Goal: Information Seeking & Learning: Learn about a topic

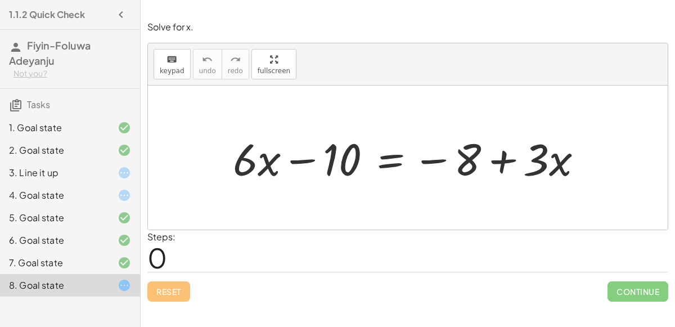
click at [160, 258] on span "0" at bounding box center [157, 257] width 20 height 34
click at [95, 189] on div "4. Goal state" at bounding box center [54, 196] width 91 height 14
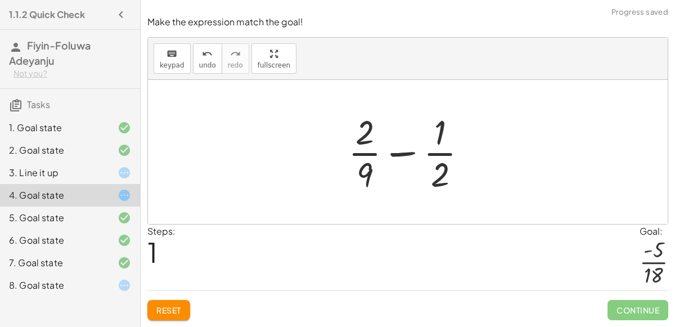
click at [160, 302] on button "Reset" at bounding box center [168, 310] width 43 height 20
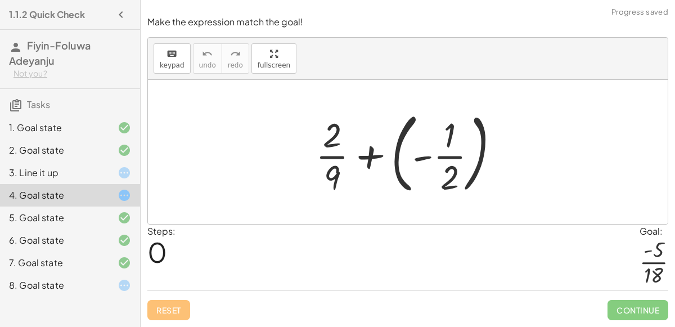
click at [418, 156] on div at bounding box center [412, 151] width 204 height 93
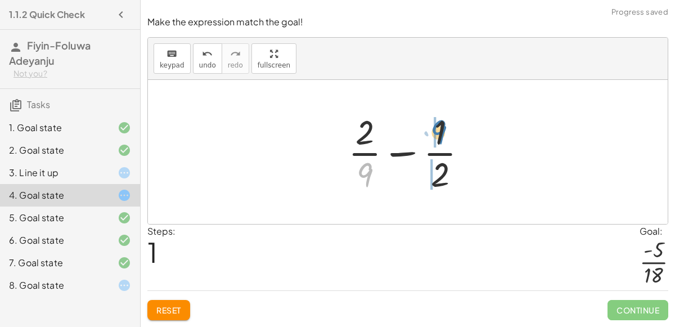
drag, startPoint x: 362, startPoint y: 167, endPoint x: 434, endPoint y: 124, distance: 83.8
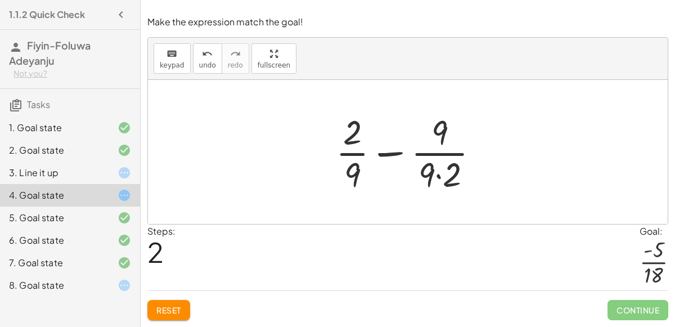
click at [436, 176] on div at bounding box center [412, 152] width 164 height 87
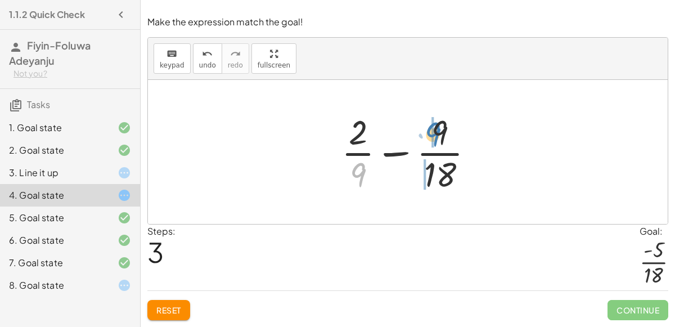
drag, startPoint x: 355, startPoint y: 165, endPoint x: 429, endPoint y: 123, distance: 84.9
click at [429, 123] on div at bounding box center [412, 152] width 153 height 87
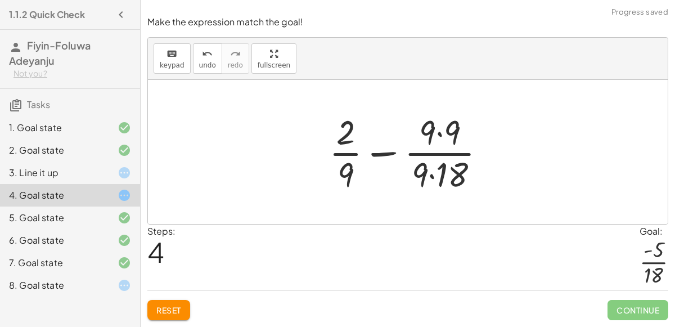
click at [438, 133] on div at bounding box center [412, 152] width 177 height 87
drag, startPoint x: 344, startPoint y: 135, endPoint x: 438, endPoint y: 132, distance: 94.0
click at [438, 132] on div at bounding box center [412, 152] width 177 height 87
click at [432, 177] on div at bounding box center [412, 152] width 177 height 87
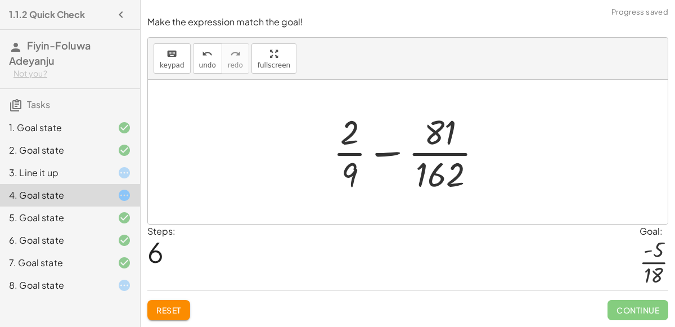
click at [166, 300] on button "Reset" at bounding box center [168, 310] width 43 height 20
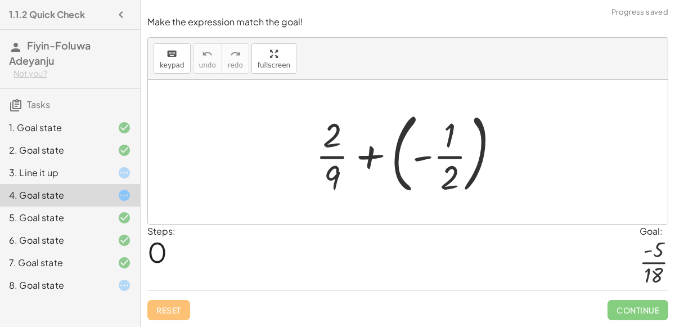
click at [417, 155] on div at bounding box center [412, 151] width 204 height 93
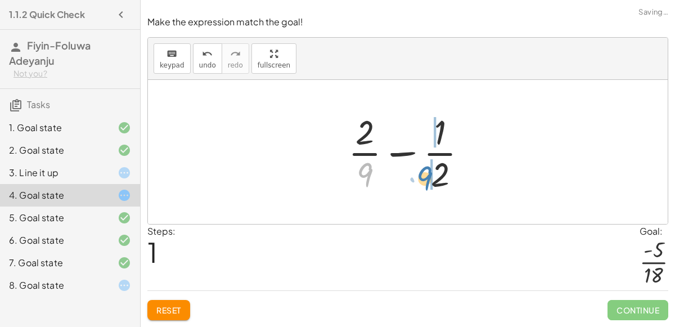
drag, startPoint x: 366, startPoint y: 175, endPoint x: 425, endPoint y: 179, distance: 59.8
click at [425, 179] on div at bounding box center [413, 152] width 140 height 87
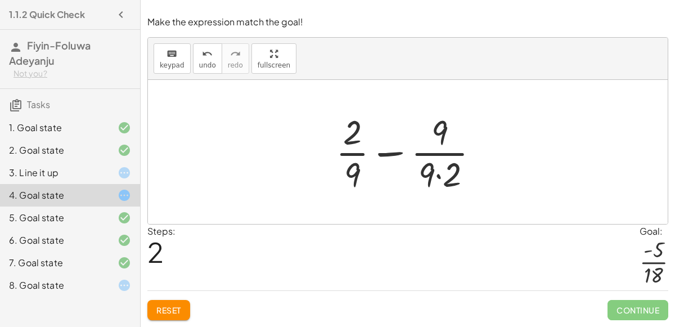
click at [433, 156] on div at bounding box center [412, 152] width 164 height 87
click at [355, 169] on div at bounding box center [412, 152] width 164 height 87
click at [351, 155] on div at bounding box center [412, 152] width 164 height 87
click at [437, 174] on div at bounding box center [412, 152] width 164 height 87
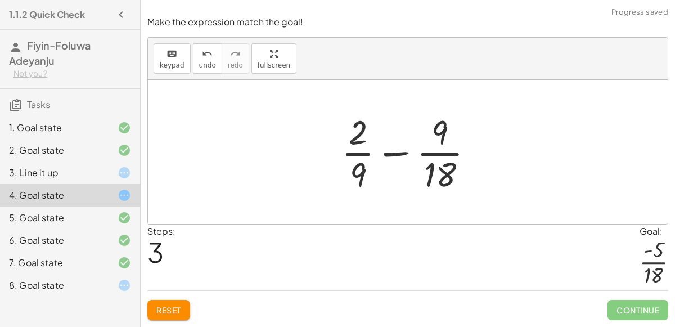
click at [393, 152] on div at bounding box center [412, 152] width 153 height 87
drag, startPoint x: 352, startPoint y: 133, endPoint x: 436, endPoint y: 128, distance: 84.0
click at [436, 128] on div at bounding box center [412, 152] width 153 height 87
drag, startPoint x: 362, startPoint y: 172, endPoint x: 435, endPoint y: 126, distance: 86.5
click at [435, 126] on div at bounding box center [412, 152] width 153 height 87
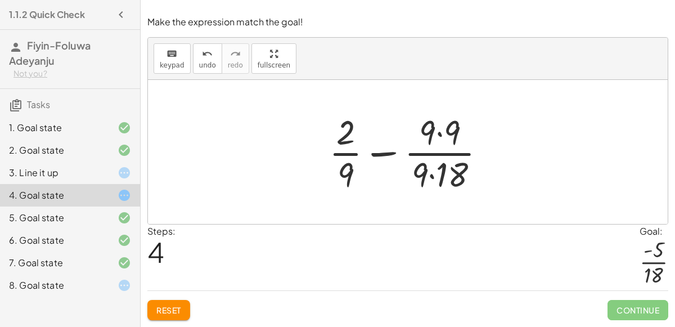
click at [170, 302] on button "Reset" at bounding box center [168, 310] width 43 height 20
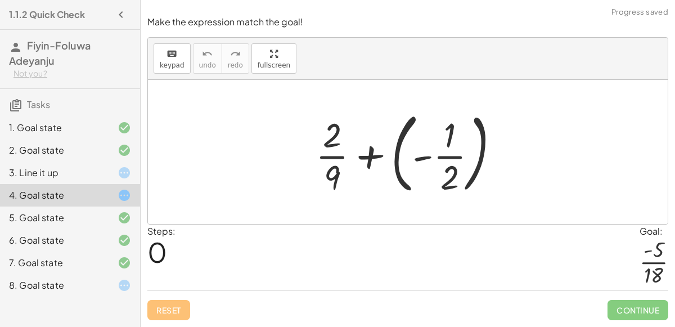
click at [99, 173] on div "3. Line it up" at bounding box center [54, 173] width 91 height 14
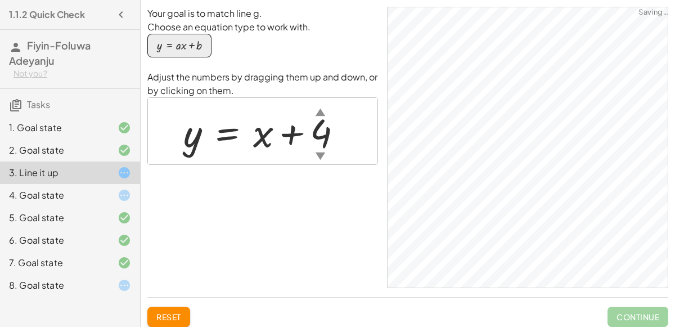
click at [324, 132] on div at bounding box center [267, 131] width 179 height 51
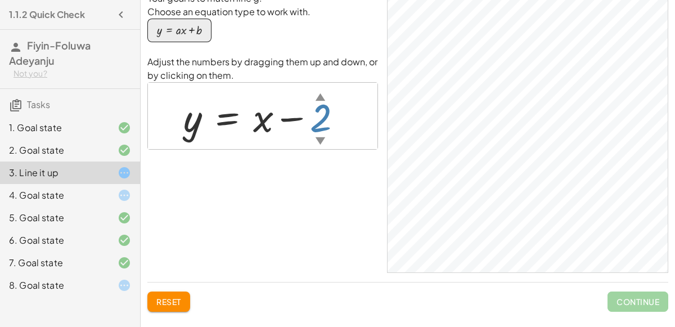
click at [324, 113] on div at bounding box center [267, 116] width 179 height 51
click at [316, 108] on div at bounding box center [263, 116] width 171 height 51
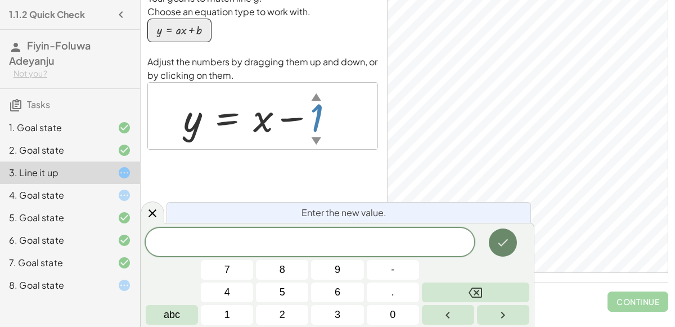
click at [500, 248] on icon "Done" at bounding box center [503, 243] width 14 height 14
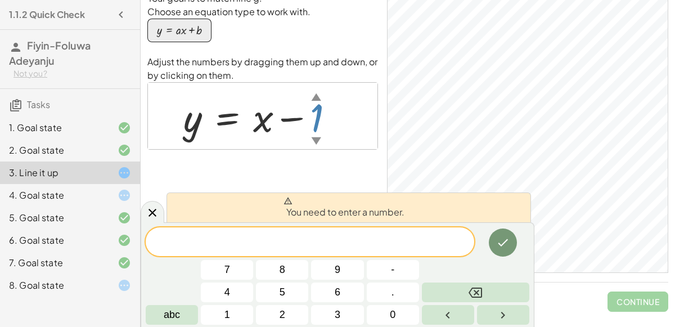
click at [165, 216] on div "Your goal is to match line g. Choose an equation type to work with. y = + · a ·…" at bounding box center [262, 132] width 231 height 281
click at [157, 209] on icon at bounding box center [153, 213] width 14 height 14
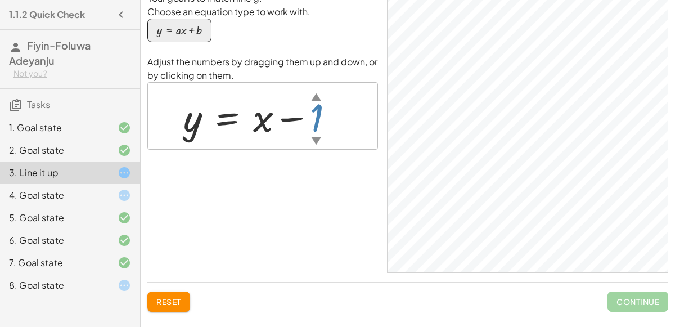
click at [315, 114] on div at bounding box center [263, 116] width 171 height 51
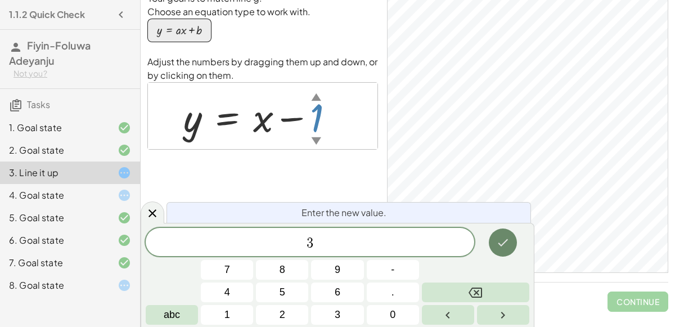
click at [498, 234] on button "Done" at bounding box center [503, 242] width 28 height 28
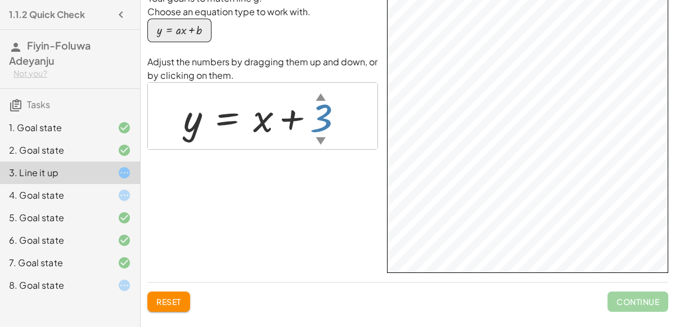
click at [326, 114] on div at bounding box center [268, 116] width 180 height 51
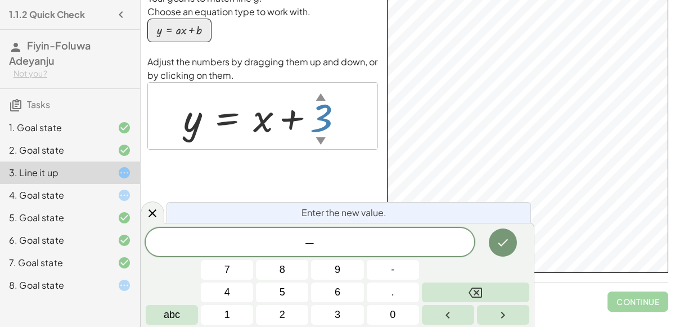
click at [320, 250] on span "−" at bounding box center [310, 243] width 329 height 16
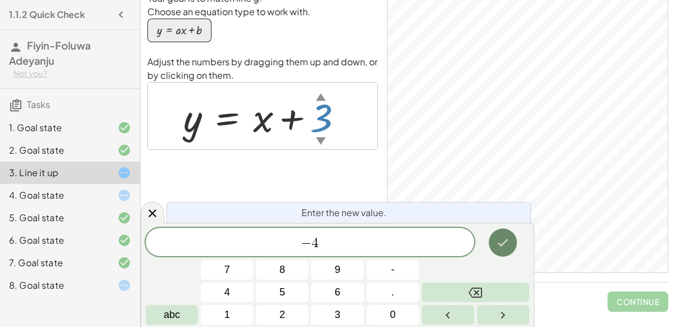
click at [505, 239] on icon "Done" at bounding box center [503, 243] width 14 height 14
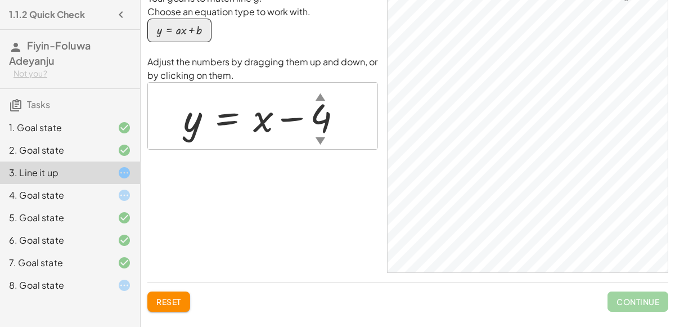
click at [325, 89] on div "▲" at bounding box center [321, 96] width 10 height 14
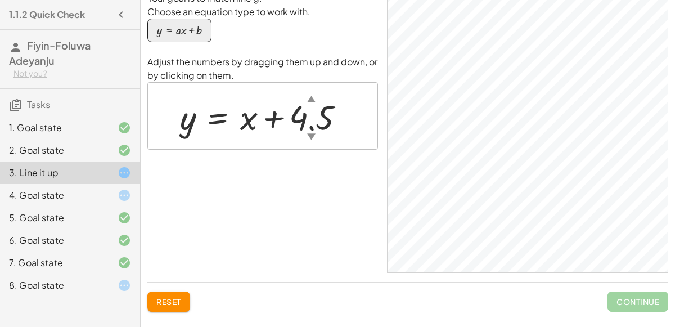
scroll to position [0, 0]
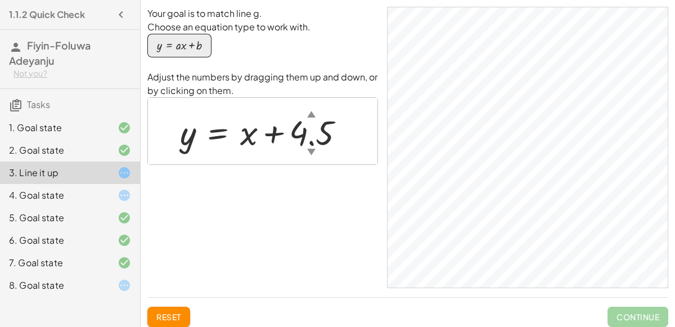
click at [176, 313] on span "Reset" at bounding box center [168, 317] width 25 height 10
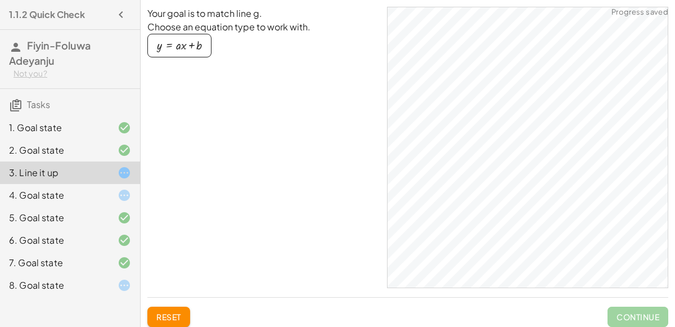
click at [176, 313] on span "Reset" at bounding box center [168, 317] width 25 height 10
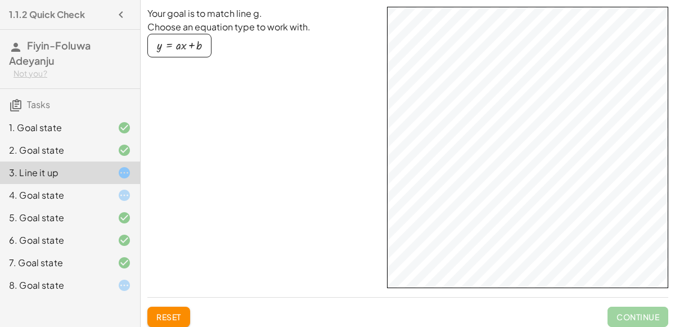
click at [169, 313] on span "Reset" at bounding box center [168, 317] width 25 height 10
click at [200, 41] on div "button" at bounding box center [179, 45] width 45 height 12
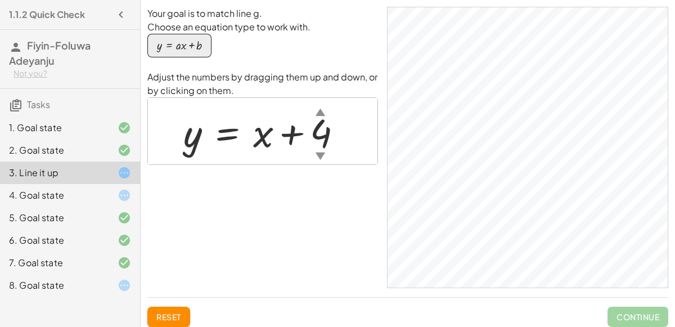
click at [319, 151] on div "▼" at bounding box center [321, 156] width 10 height 14
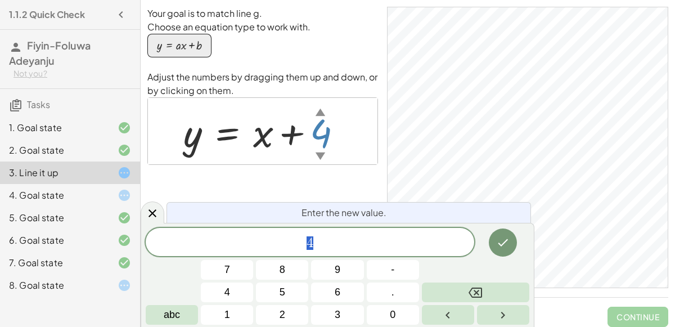
click at [319, 109] on div "▲" at bounding box center [321, 112] width 10 height 14
click at [219, 315] on button "1" at bounding box center [227, 315] width 52 height 20
click at [499, 234] on button "Done" at bounding box center [503, 242] width 28 height 28
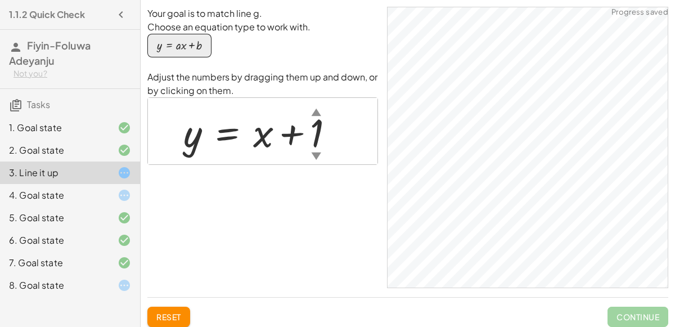
click at [316, 127] on div at bounding box center [263, 131] width 171 height 51
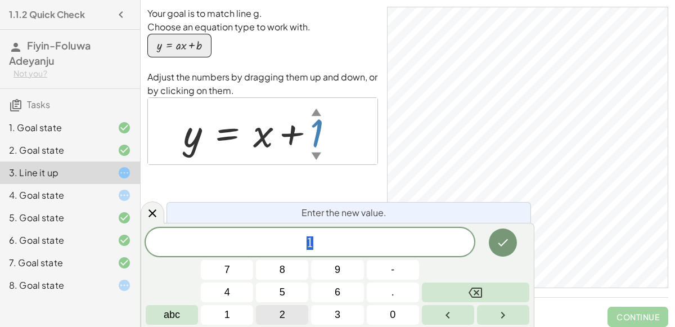
click at [267, 315] on button "2" at bounding box center [282, 315] width 52 height 20
click at [503, 234] on button "Done" at bounding box center [503, 242] width 28 height 28
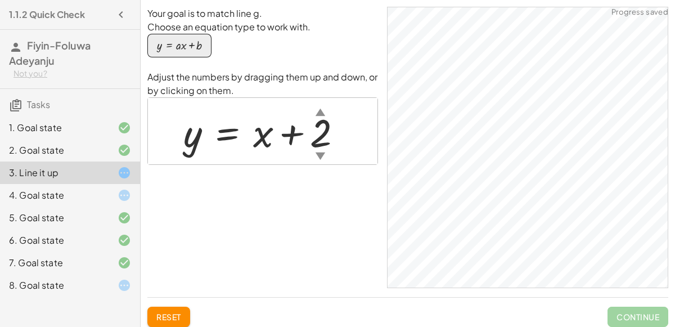
click at [327, 133] on div at bounding box center [267, 131] width 179 height 51
click at [327, 133] on div at bounding box center [268, 131] width 180 height 51
click at [329, 134] on div at bounding box center [267, 131] width 179 height 51
click at [329, 135] on div at bounding box center [267, 131] width 178 height 51
click at [329, 135] on div at bounding box center [268, 131] width 180 height 51
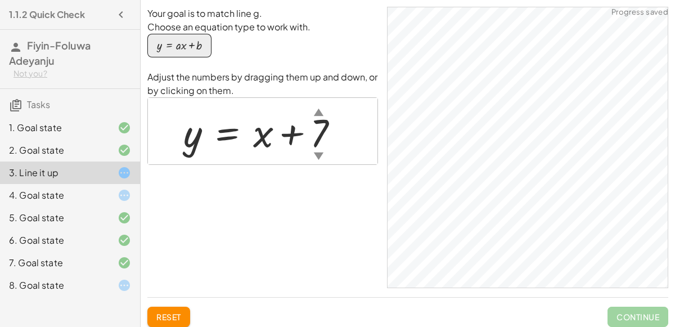
click at [329, 135] on div at bounding box center [266, 131] width 176 height 51
click at [329, 136] on div at bounding box center [268, 131] width 181 height 51
click at [329, 136] on div at bounding box center [266, 131] width 177 height 51
click at [327, 120] on div at bounding box center [273, 131] width 191 height 51
click at [307, 131] on div at bounding box center [263, 131] width 171 height 51
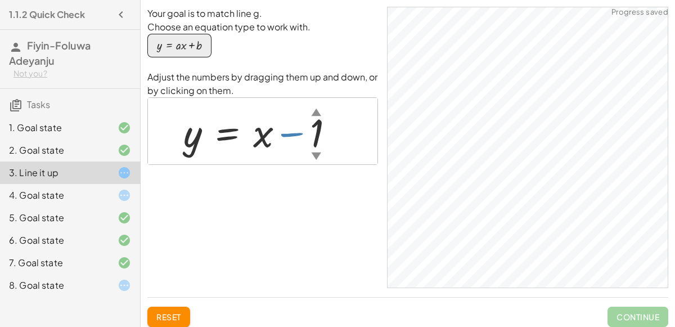
click at [308, 132] on div at bounding box center [263, 131] width 171 height 51
click at [319, 133] on div at bounding box center [263, 131] width 171 height 51
click at [321, 128] on div at bounding box center [267, 131] width 179 height 51
click at [315, 127] on div at bounding box center [268, 131] width 180 height 51
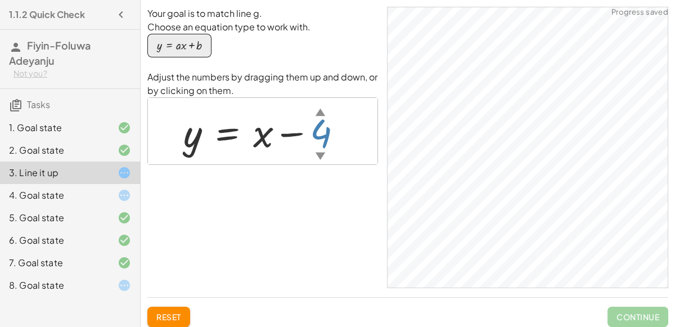
click at [313, 139] on div at bounding box center [267, 131] width 179 height 51
click at [322, 146] on div at bounding box center [267, 131] width 178 height 51
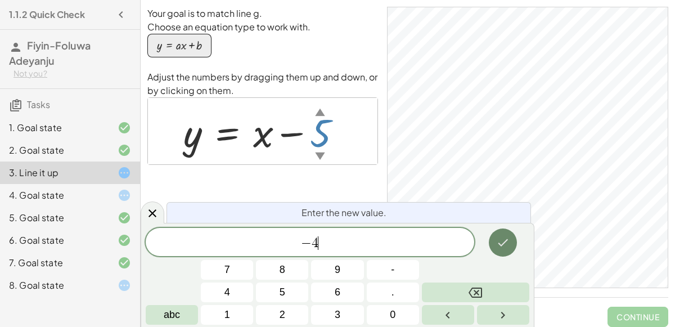
click at [501, 246] on icon "Done" at bounding box center [503, 243] width 14 height 14
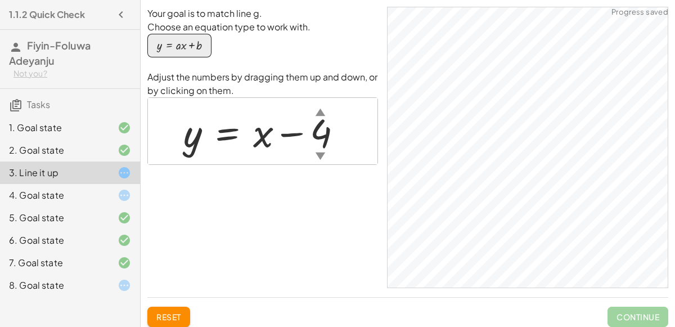
scroll to position [15, 0]
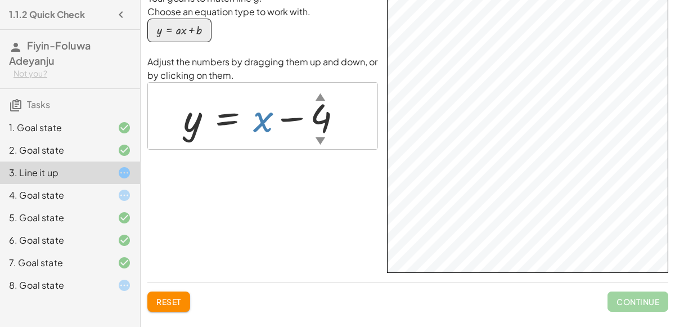
click at [266, 116] on div at bounding box center [267, 116] width 179 height 51
click at [240, 117] on div at bounding box center [267, 116] width 179 height 51
click at [261, 121] on div at bounding box center [267, 116] width 179 height 51
click at [176, 302] on span "Reset" at bounding box center [168, 302] width 25 height 10
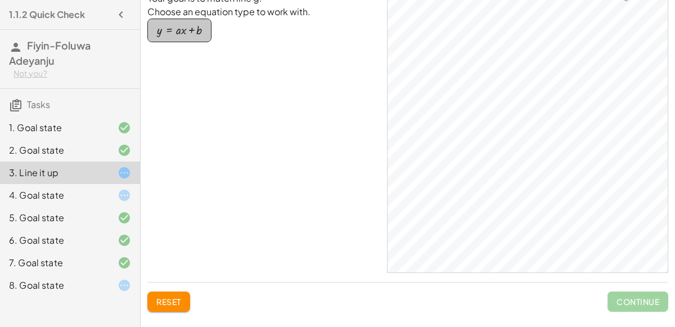
click at [177, 28] on div "button" at bounding box center [179, 30] width 45 height 12
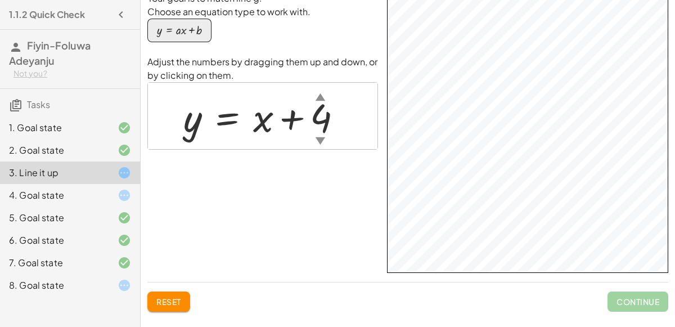
click at [319, 119] on div at bounding box center [267, 116] width 179 height 51
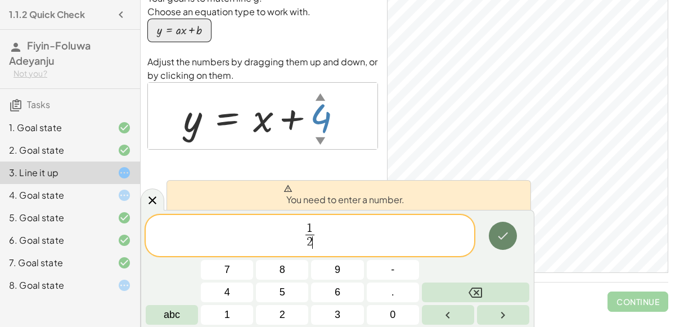
click at [503, 236] on icon "Done" at bounding box center [503, 236] width 14 height 14
click at [301, 235] on span "1 2 ​ ​" at bounding box center [310, 237] width 329 height 30
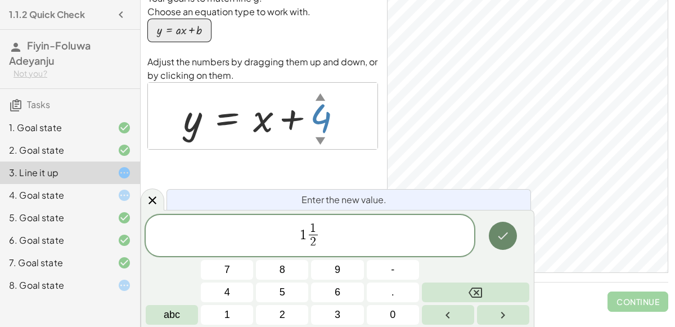
click at [508, 241] on icon "Done" at bounding box center [503, 236] width 14 height 14
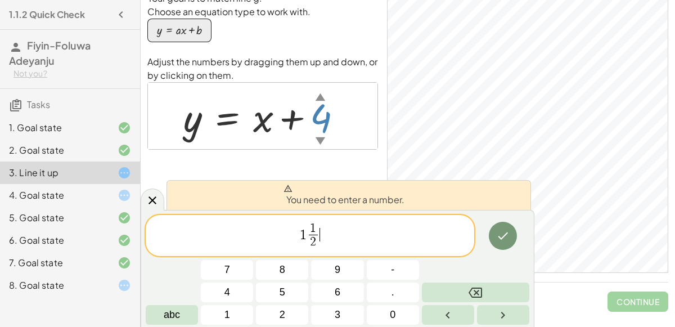
click at [342, 244] on span "1 1 2 ​ ​" at bounding box center [310, 237] width 329 height 30
click at [513, 240] on button "Done" at bounding box center [503, 236] width 28 height 28
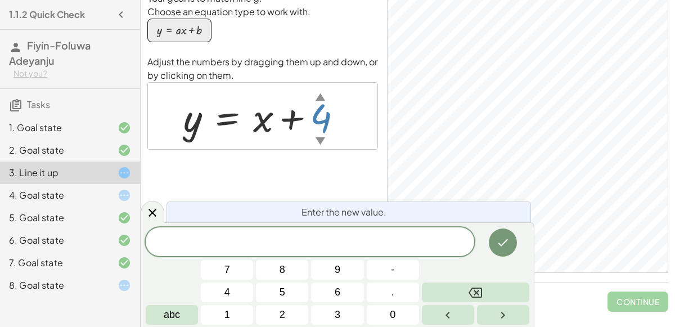
click at [0, 0] on div "Your goal is to match line g. Choose an equation type to work with. y = + · a ·…" at bounding box center [0, 0] width 0 height 0
click at [258, 245] on span at bounding box center [310, 242] width 329 height 17
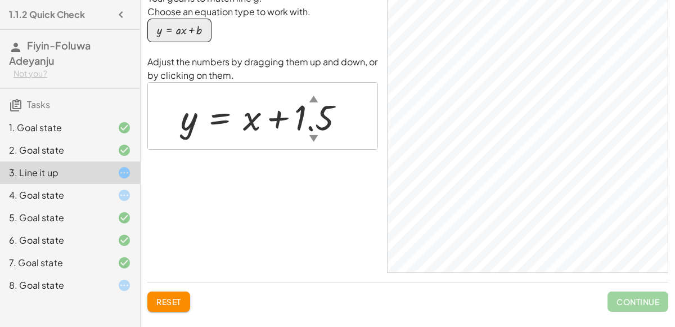
click at [333, 106] on div at bounding box center [267, 116] width 184 height 47
click at [306, 118] on div at bounding box center [257, 116] width 164 height 47
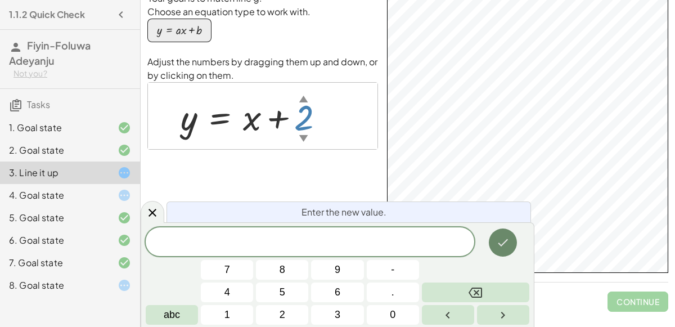
click at [498, 243] on icon "Done" at bounding box center [503, 243] width 14 height 14
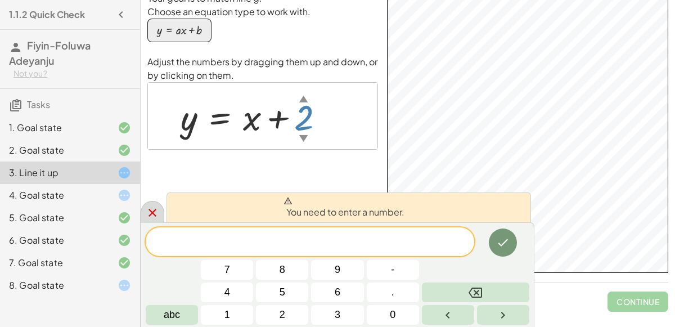
click at [156, 206] on div at bounding box center [153, 212] width 24 height 22
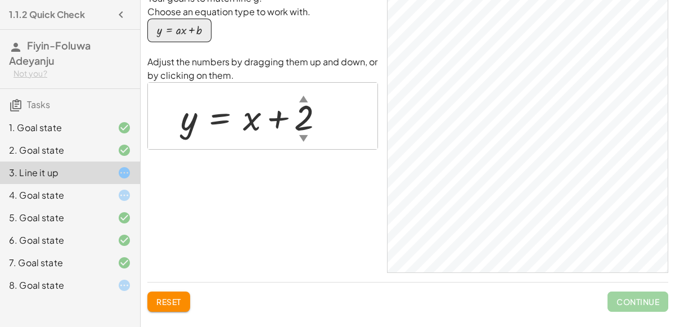
scroll to position [15, 0]
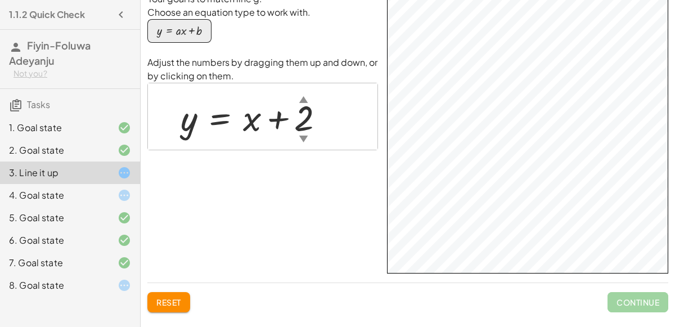
click at [303, 127] on div at bounding box center [257, 116] width 164 height 47
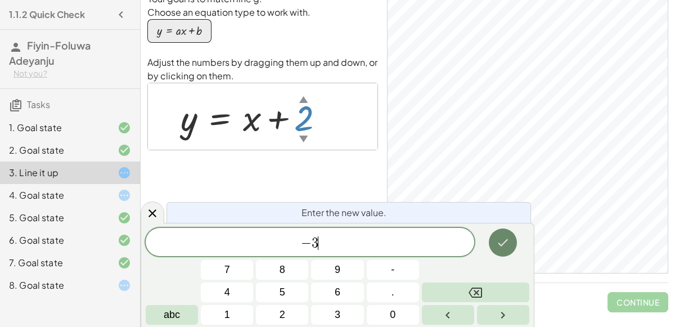
click at [500, 237] on icon "Done" at bounding box center [503, 243] width 14 height 14
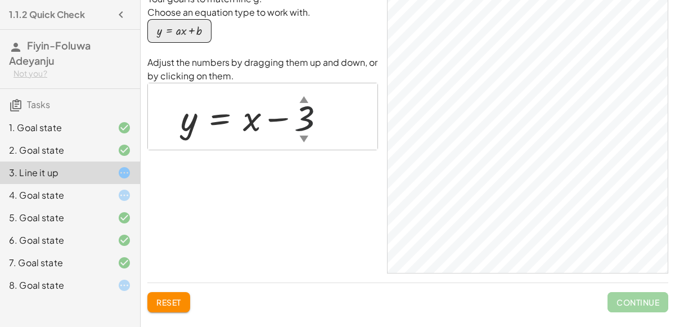
scroll to position [15, 0]
click at [250, 118] on div at bounding box center [257, 116] width 165 height 47
click at [191, 123] on div at bounding box center [257, 116] width 165 height 47
click at [192, 123] on div at bounding box center [257, 116] width 165 height 47
drag, startPoint x: 217, startPoint y: 118, endPoint x: 225, endPoint y: 118, distance: 7.9
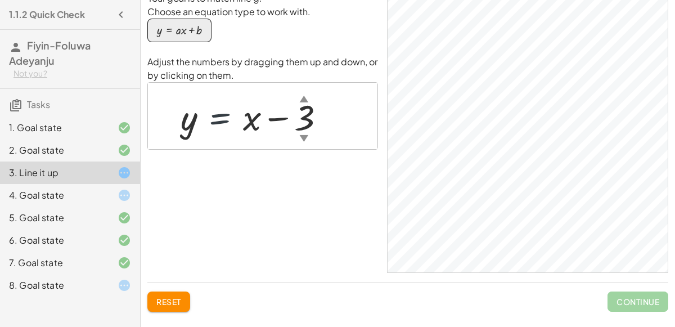
click at [225, 118] on div at bounding box center [257, 116] width 165 height 47
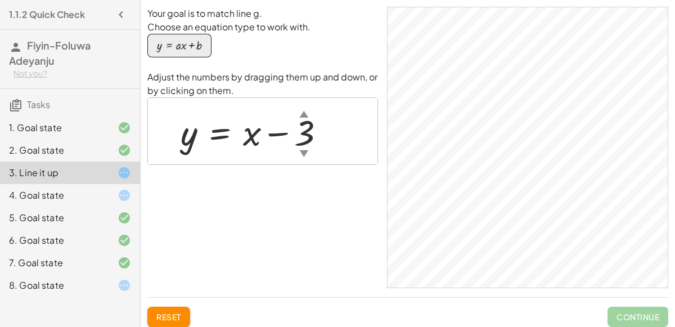
click at [605, 320] on div "Reset Continue" at bounding box center [407, 312] width 521 height 29
click at [125, 172] on icon at bounding box center [125, 173] width 14 height 14
click at [98, 200] on div "4. Goal state" at bounding box center [54, 196] width 91 height 14
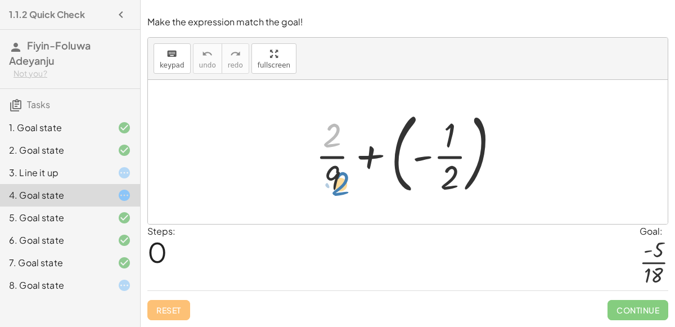
drag, startPoint x: 330, startPoint y: 138, endPoint x: 338, endPoint y: 186, distance: 48.4
click at [338, 186] on div at bounding box center [412, 151] width 204 height 93
drag, startPoint x: 328, startPoint y: 145, endPoint x: 475, endPoint y: 147, distance: 147.5
click at [475, 147] on div at bounding box center [412, 151] width 204 height 93
click at [427, 154] on div at bounding box center [412, 151] width 204 height 93
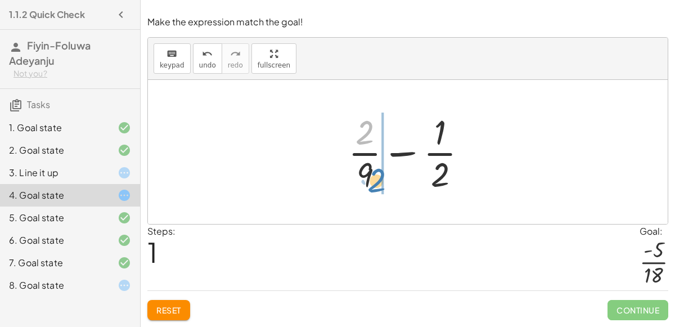
drag, startPoint x: 365, startPoint y: 143, endPoint x: 376, endPoint y: 190, distance: 48.6
click at [376, 190] on div at bounding box center [413, 152] width 140 height 87
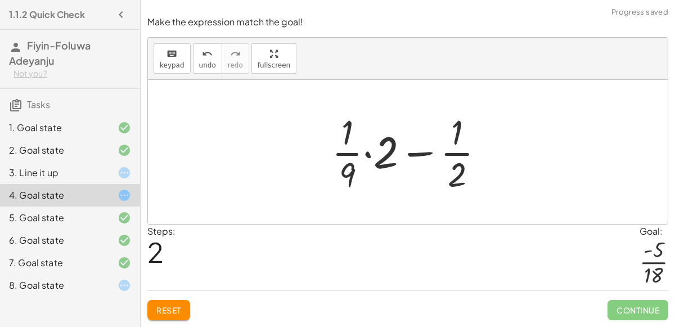
click at [369, 156] on div at bounding box center [412, 152] width 173 height 87
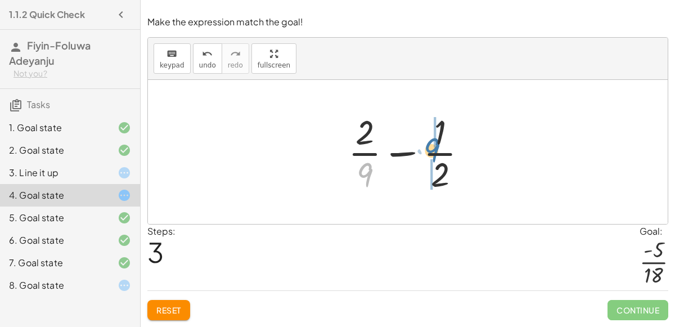
drag, startPoint x: 364, startPoint y: 170, endPoint x: 430, endPoint y: 145, distance: 70.9
click at [430, 145] on div at bounding box center [413, 152] width 140 height 87
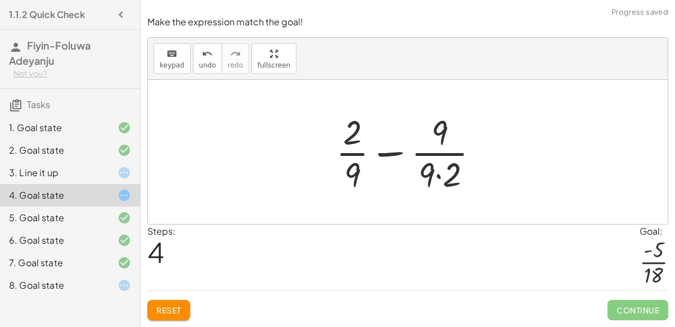
click at [437, 176] on div at bounding box center [412, 152] width 164 height 87
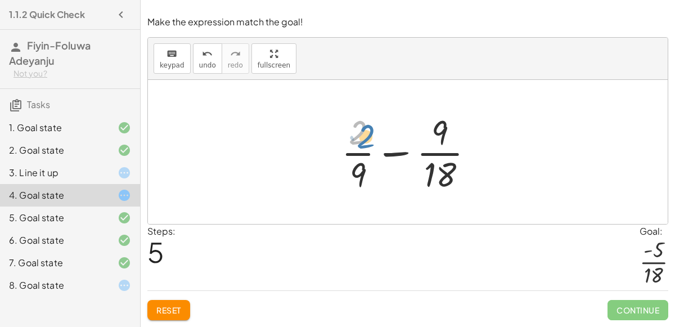
drag, startPoint x: 362, startPoint y: 133, endPoint x: 369, endPoint y: 134, distance: 7.0
click at [369, 134] on div at bounding box center [412, 152] width 153 height 87
click at [360, 128] on div at bounding box center [412, 152] width 153 height 87
click at [185, 297] on div "Reset Continue" at bounding box center [407, 305] width 521 height 30
click at [178, 304] on button "Reset" at bounding box center [168, 310] width 43 height 20
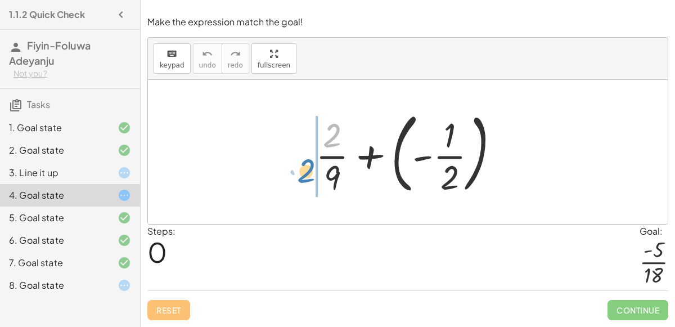
drag, startPoint x: 333, startPoint y: 138, endPoint x: 308, endPoint y: 174, distance: 44.0
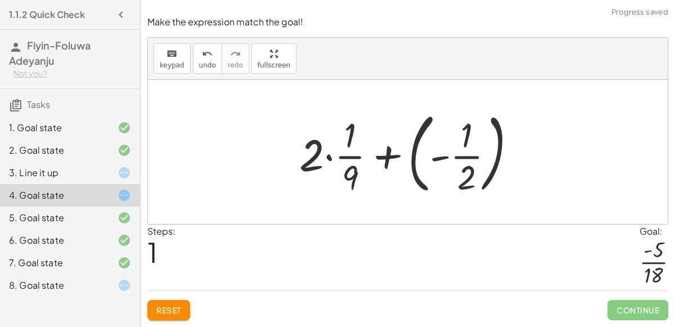
click at [327, 158] on div at bounding box center [413, 151] width 238 height 93
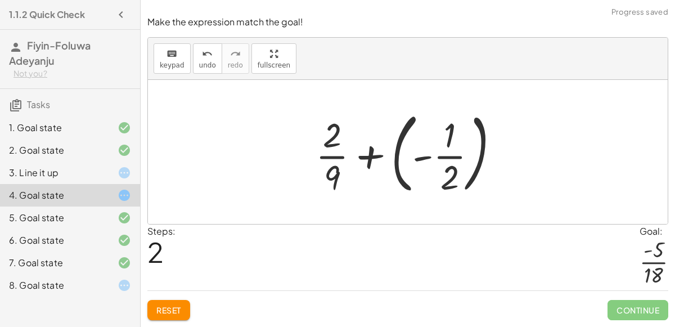
click at [330, 172] on div at bounding box center [412, 151] width 204 height 93
drag, startPoint x: 332, startPoint y: 133, endPoint x: 324, endPoint y: 173, distance: 40.2
click at [324, 173] on div at bounding box center [412, 151] width 204 height 93
click at [333, 178] on div at bounding box center [412, 151] width 204 height 93
drag, startPoint x: 331, startPoint y: 128, endPoint x: 304, endPoint y: 142, distance: 30.7
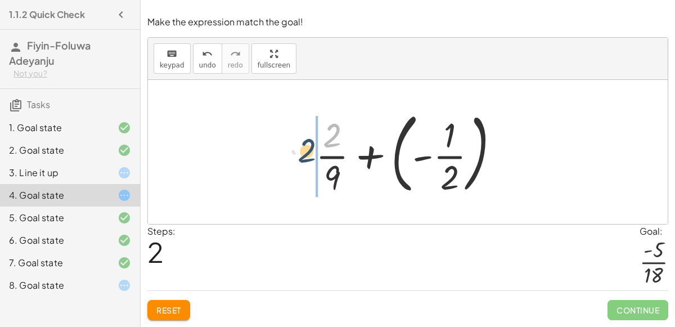
click at [304, 142] on div "+ · 2 · 9 + ( - · 1 · 2 ) + · 2 · · 1 · 9 + ( - · 1 · 2 ) + · 2 · 1 · 9 + ( - ·…" at bounding box center [408, 151] width 218 height 99
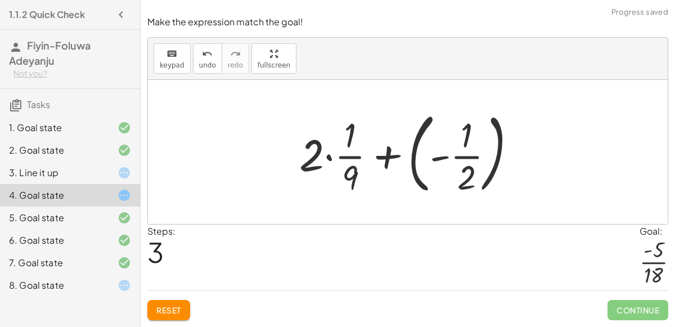
click at [353, 172] on div at bounding box center [413, 151] width 238 height 93
drag, startPoint x: 352, startPoint y: 173, endPoint x: 311, endPoint y: 148, distance: 48.4
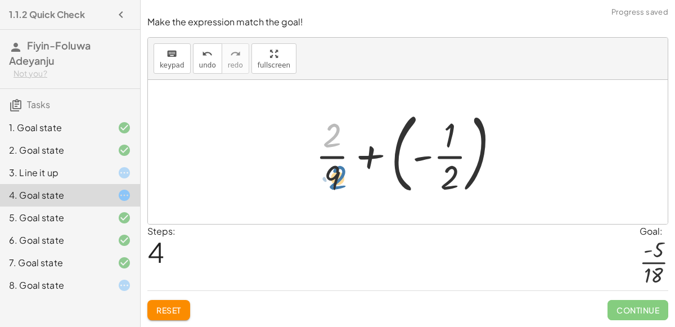
drag, startPoint x: 329, startPoint y: 142, endPoint x: 331, endPoint y: 186, distance: 43.9
click at [331, 186] on div at bounding box center [412, 151] width 204 height 93
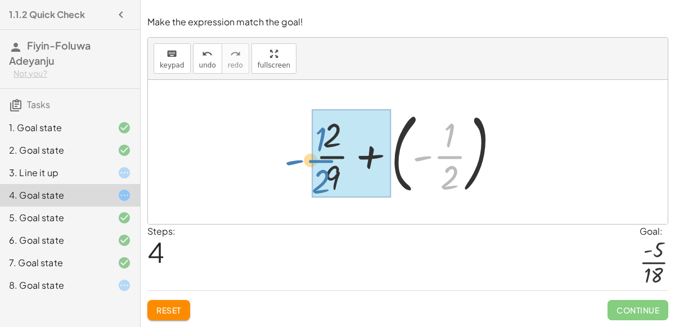
drag, startPoint x: 451, startPoint y: 167, endPoint x: 322, endPoint y: 171, distance: 128.4
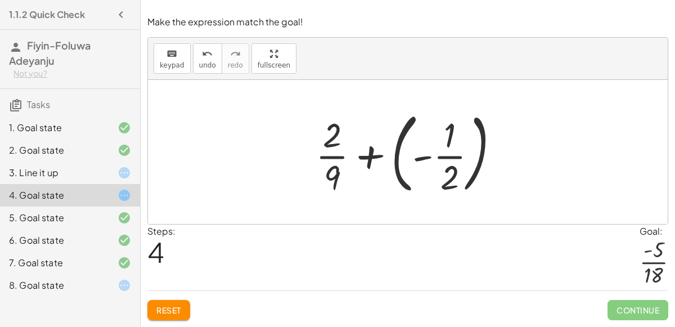
click at [421, 158] on div at bounding box center [412, 151] width 204 height 93
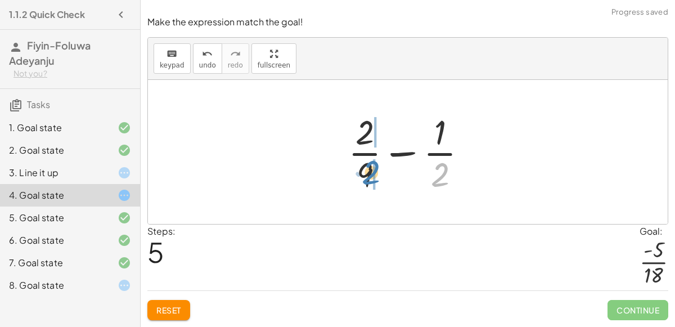
drag, startPoint x: 438, startPoint y: 170, endPoint x: 369, endPoint y: 168, distance: 68.7
click at [369, 168] on div at bounding box center [413, 152] width 140 height 87
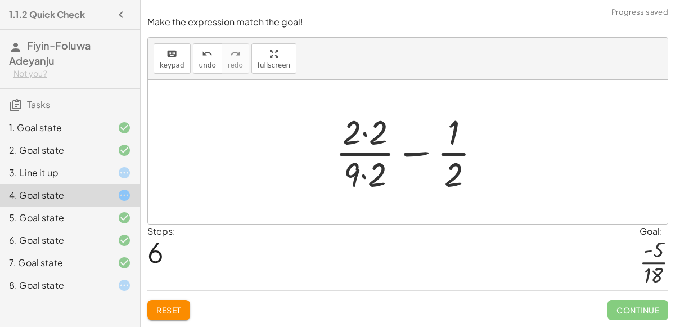
click at [365, 176] on div at bounding box center [413, 152] width 166 height 87
click at [367, 137] on div at bounding box center [413, 152] width 166 height 87
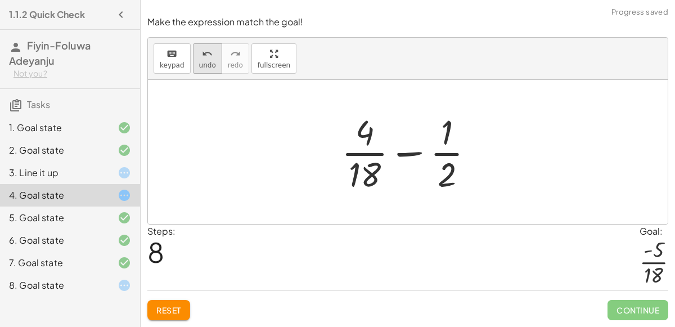
click at [202, 59] on icon "undo" at bounding box center [207, 54] width 11 height 14
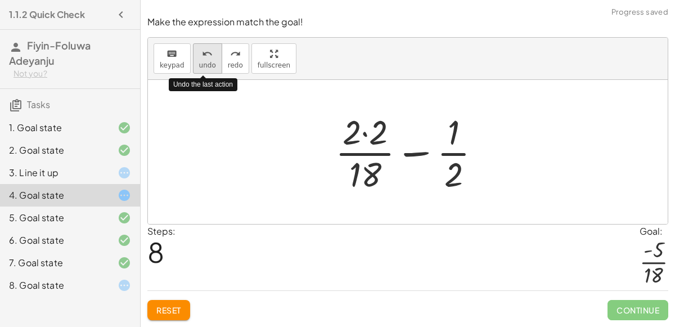
click at [202, 59] on icon "undo" at bounding box center [207, 54] width 11 height 14
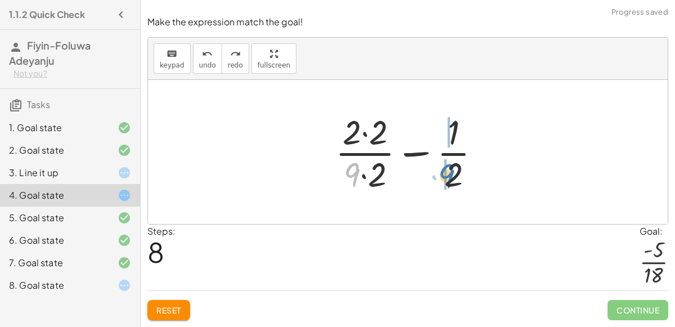
drag, startPoint x: 355, startPoint y: 178, endPoint x: 450, endPoint y: 180, distance: 95.1
click at [450, 180] on div at bounding box center [413, 152] width 166 height 87
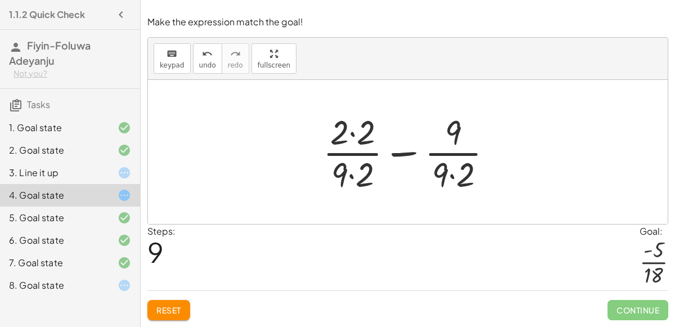
click at [348, 177] on div at bounding box center [412, 152] width 190 height 87
click at [354, 137] on div at bounding box center [412, 152] width 190 height 87
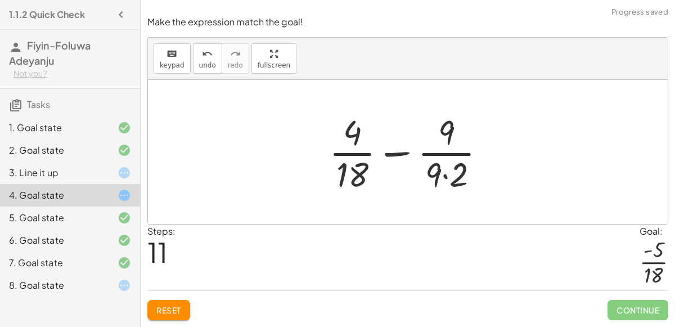
click at [444, 174] on div at bounding box center [412, 152] width 177 height 87
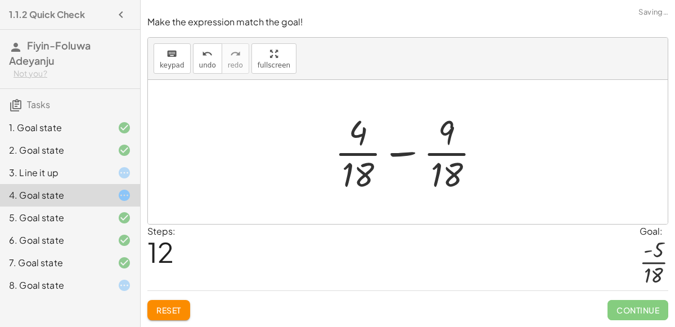
click at [447, 133] on div at bounding box center [412, 152] width 166 height 87
click at [405, 153] on div at bounding box center [412, 152] width 166 height 87
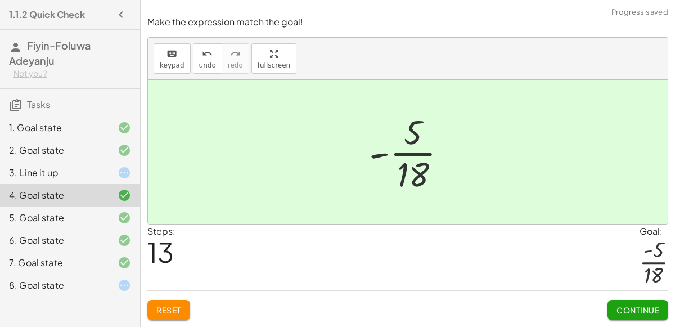
click at [654, 308] on span "Continue" at bounding box center [638, 310] width 43 height 10
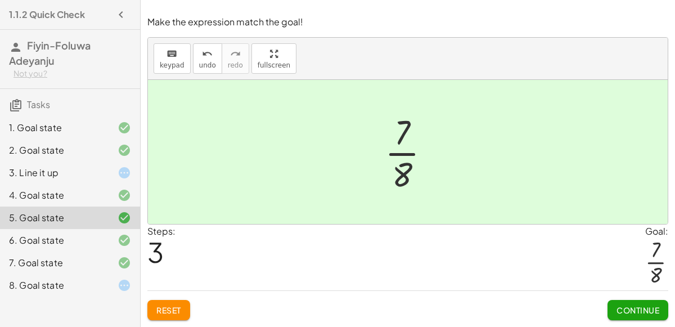
click at [649, 310] on span "Continue" at bounding box center [638, 310] width 43 height 10
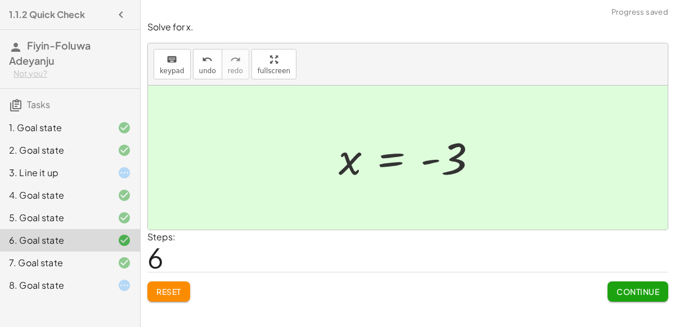
click at [652, 291] on span "Continue" at bounding box center [638, 291] width 43 height 10
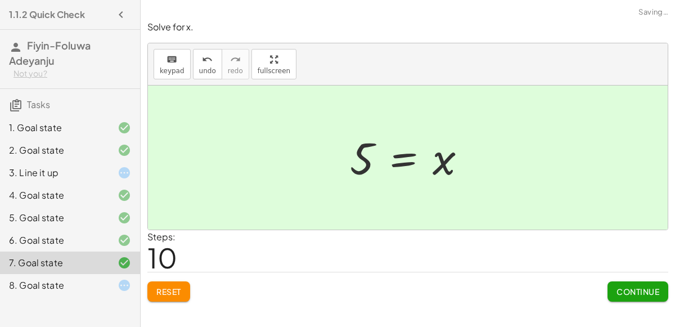
click at [652, 291] on span "Continue" at bounding box center [638, 291] width 43 height 10
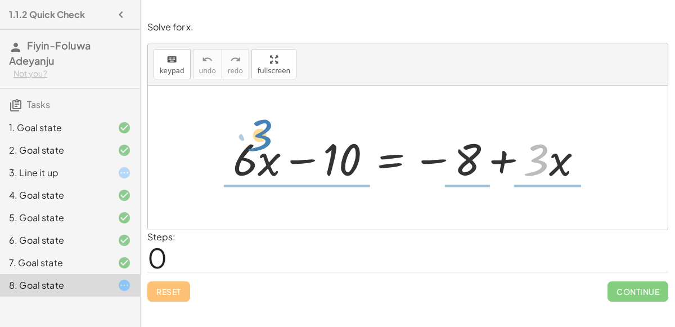
drag, startPoint x: 528, startPoint y: 161, endPoint x: 252, endPoint y: 136, distance: 277.4
click at [252, 136] on div at bounding box center [412, 158] width 370 height 58
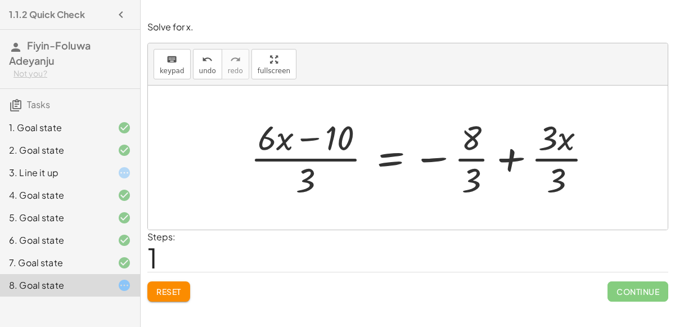
click at [308, 157] on div at bounding box center [426, 157] width 363 height 87
click at [553, 155] on div at bounding box center [426, 157] width 363 height 87
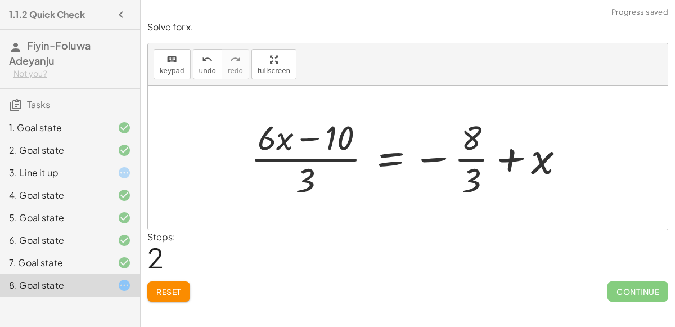
click at [513, 155] on div at bounding box center [412, 157] width 335 height 87
click at [180, 281] on button "Reset" at bounding box center [168, 291] width 43 height 20
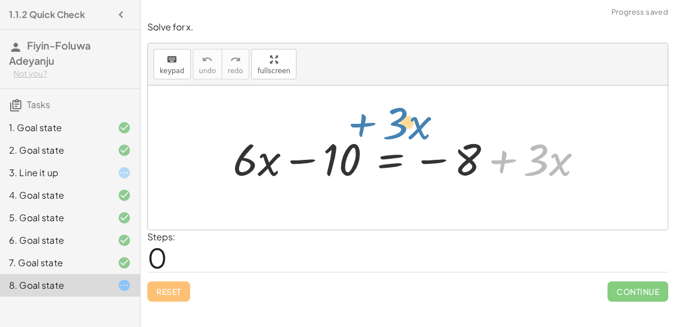
drag, startPoint x: 502, startPoint y: 163, endPoint x: 366, endPoint y: 127, distance: 140.3
click at [366, 127] on div "+ · 3 · x + · 6 · x − 10 = − 8 + · 3 · x" at bounding box center [408, 158] width 384 height 64
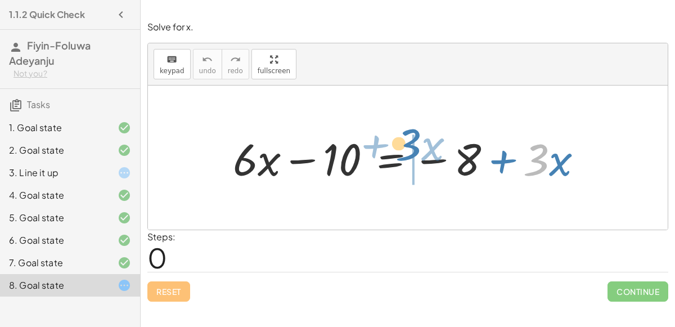
drag, startPoint x: 534, startPoint y: 169, endPoint x: 479, endPoint y: 155, distance: 56.9
click at [479, 155] on div at bounding box center [412, 158] width 370 height 58
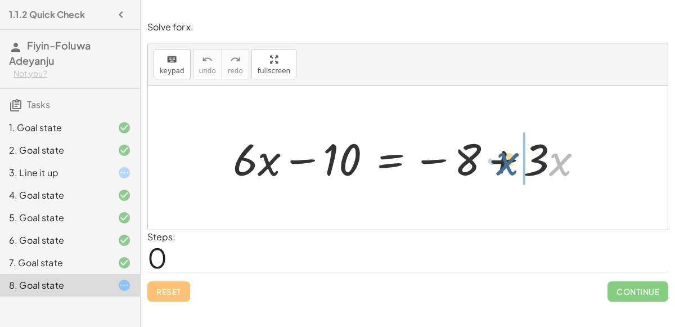
drag, startPoint x: 558, startPoint y: 162, endPoint x: 572, endPoint y: 145, distance: 21.6
click at [572, 145] on div at bounding box center [412, 158] width 370 height 58
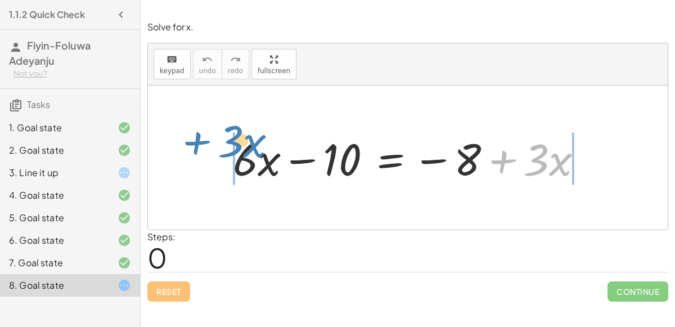
drag, startPoint x: 500, startPoint y: 155, endPoint x: 195, endPoint y: 137, distance: 305.6
click at [195, 137] on div "+ · 3 · x + · 6 · x − 10 = − 8 + · 3 · x" at bounding box center [408, 158] width 520 height 144
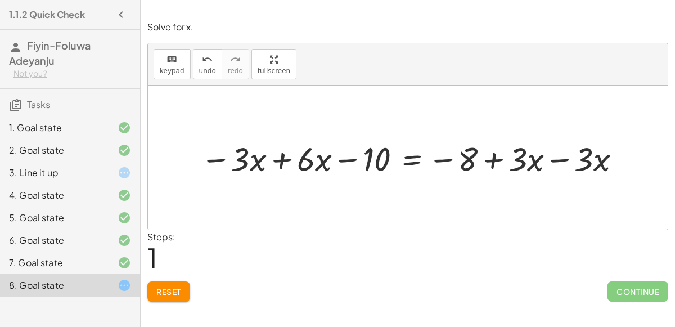
click at [280, 160] on div at bounding box center [413, 158] width 436 height 44
click at [562, 158] on div at bounding box center [463, 158] width 345 height 44
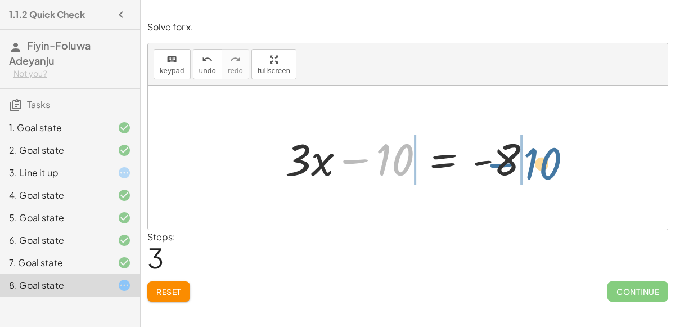
drag, startPoint x: 367, startPoint y: 159, endPoint x: 514, endPoint y: 163, distance: 146.9
click at [514, 163] on div at bounding box center [413, 158] width 266 height 58
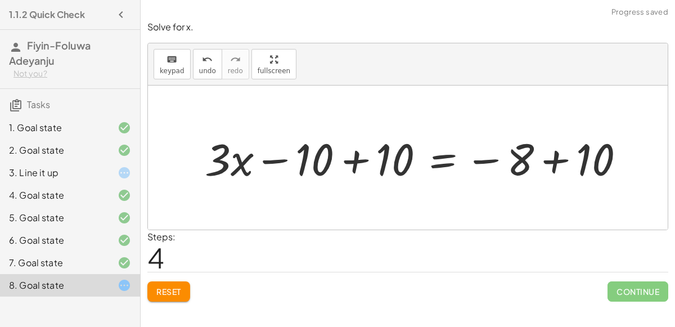
click at [357, 154] on div at bounding box center [419, 158] width 440 height 58
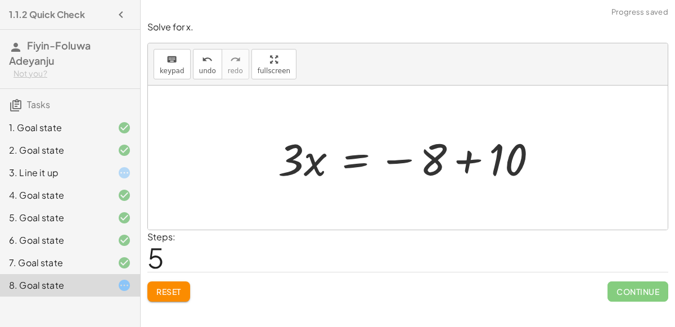
click at [467, 160] on div at bounding box center [412, 158] width 280 height 58
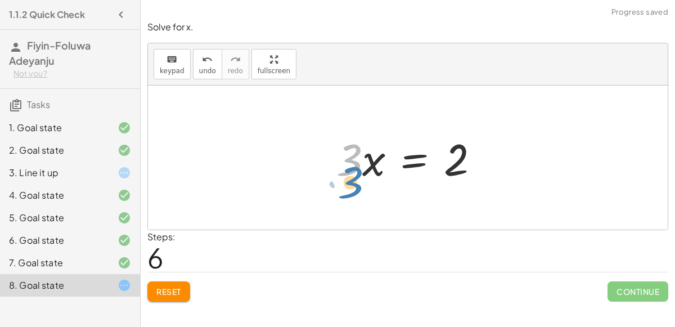
drag, startPoint x: 352, startPoint y: 165, endPoint x: 351, endPoint y: 176, distance: 11.3
click at [351, 176] on div at bounding box center [412, 158] width 163 height 58
drag, startPoint x: 355, startPoint y: 166, endPoint x: 366, endPoint y: 161, distance: 11.8
click at [366, 161] on div at bounding box center [412, 158] width 163 height 58
drag, startPoint x: 350, startPoint y: 163, endPoint x: 453, endPoint y: 200, distance: 109.5
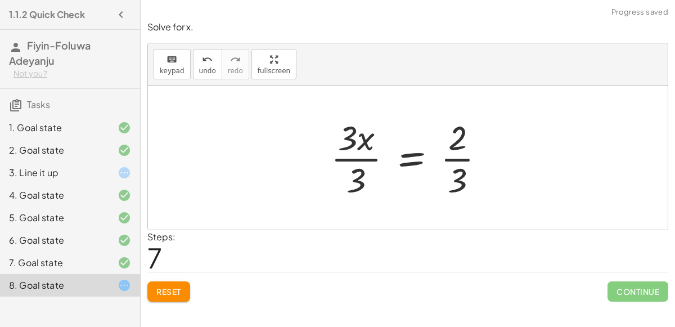
click at [358, 157] on div at bounding box center [412, 157] width 174 height 87
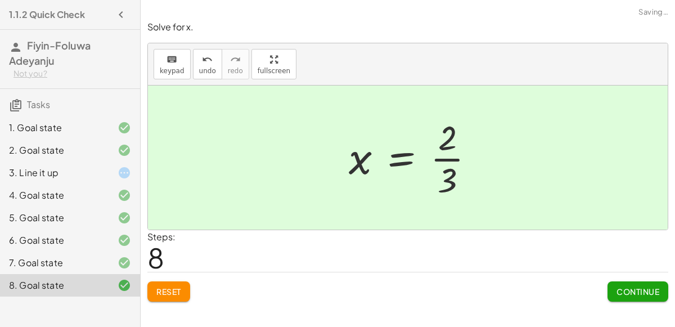
click at [452, 156] on div at bounding box center [416, 157] width 146 height 87
click at [620, 291] on span "Continue" at bounding box center [638, 291] width 43 height 10
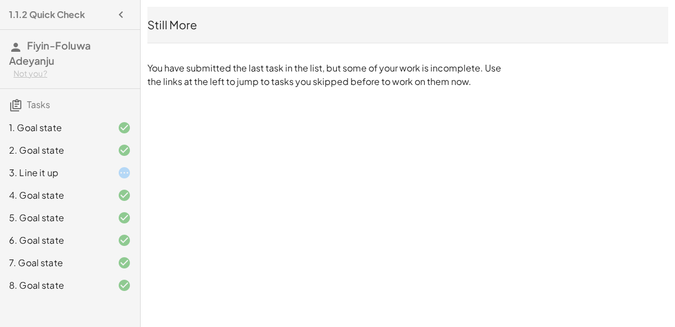
click at [128, 167] on icon at bounding box center [125, 173] width 14 height 14
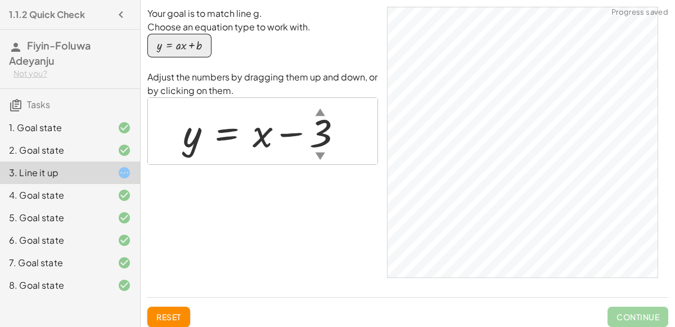
click at [169, 312] on span "Reset" at bounding box center [168, 317] width 25 height 10
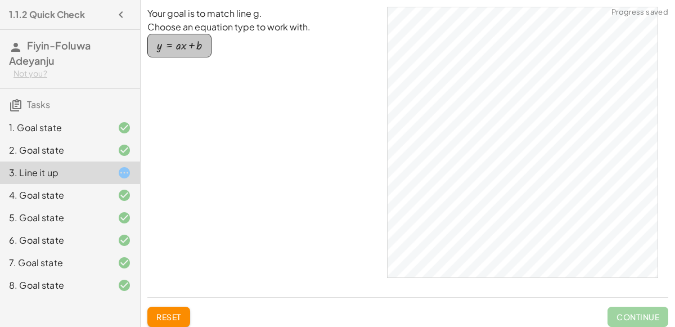
click at [182, 50] on div "button" at bounding box center [179, 45] width 45 height 12
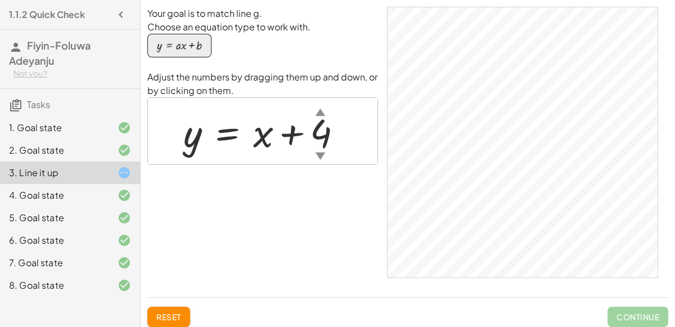
click at [178, 44] on div "button" at bounding box center [179, 45] width 45 height 12
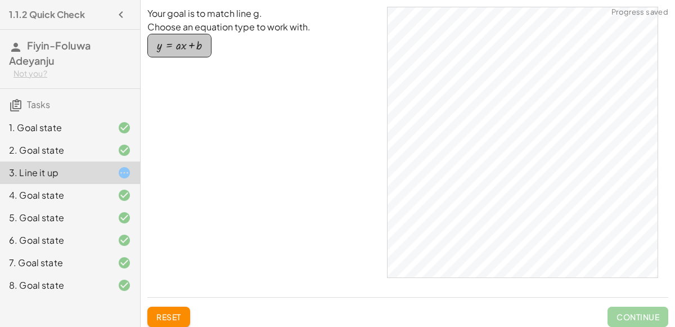
click at [178, 46] on div "button" at bounding box center [179, 45] width 45 height 12
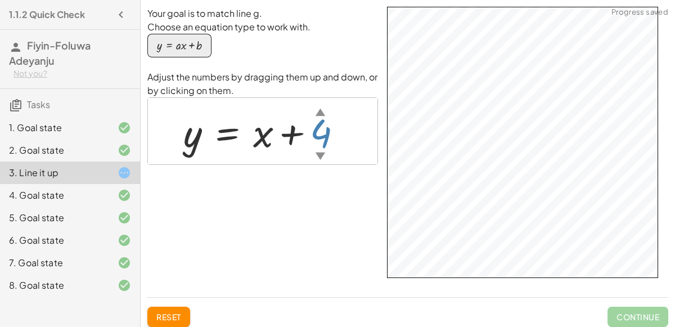
click at [316, 154] on div "▼" at bounding box center [321, 156] width 10 height 14
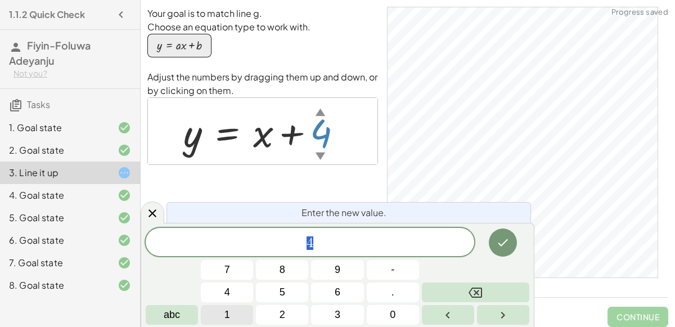
click at [235, 310] on button "1" at bounding box center [227, 315] width 52 height 20
click at [508, 248] on icon "Done" at bounding box center [503, 243] width 14 height 14
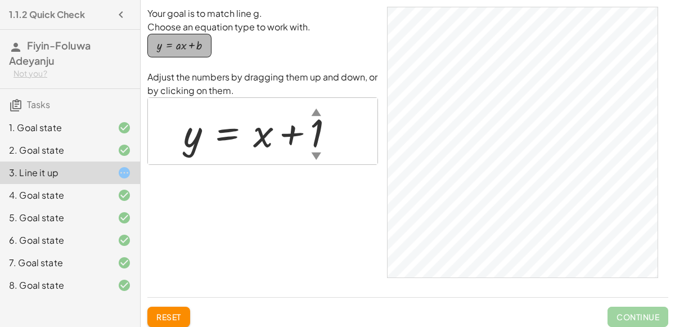
click at [199, 45] on div "button" at bounding box center [179, 45] width 45 height 12
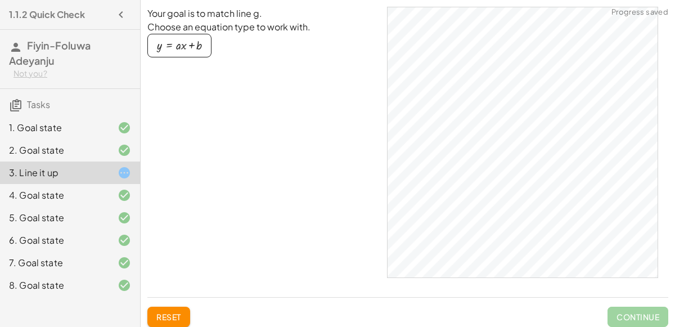
click at [200, 46] on div "button" at bounding box center [179, 45] width 45 height 12
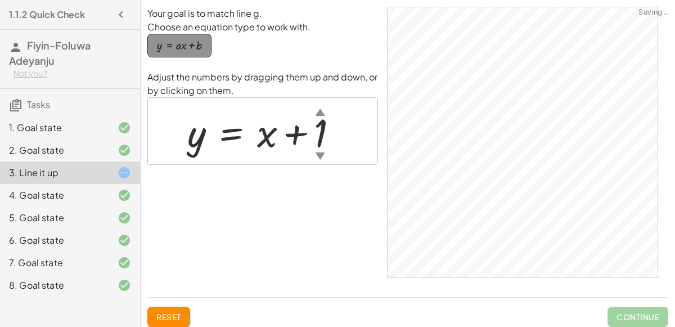
click at [200, 46] on div "button" at bounding box center [179, 45] width 45 height 12
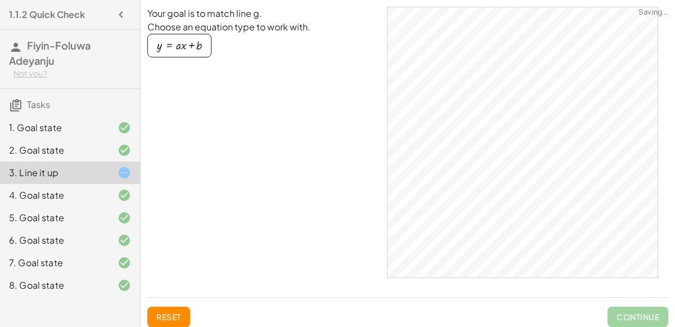
click at [202, 50] on button "y = + · a · x + b" at bounding box center [179, 46] width 64 height 24
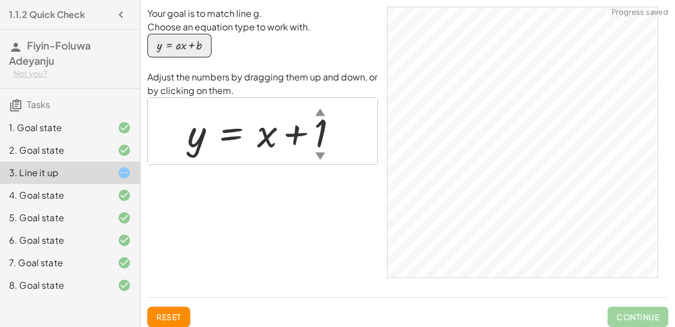
click at [181, 313] on span "Reset" at bounding box center [168, 317] width 25 height 10
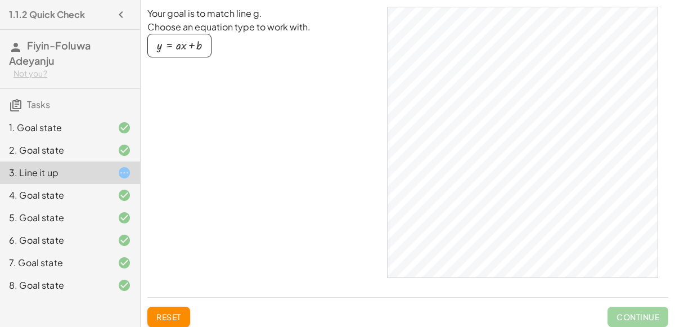
click at [181, 312] on span "Reset" at bounding box center [168, 317] width 25 height 10
click at [177, 37] on button "y = + · a · x + b" at bounding box center [179, 46] width 64 height 24
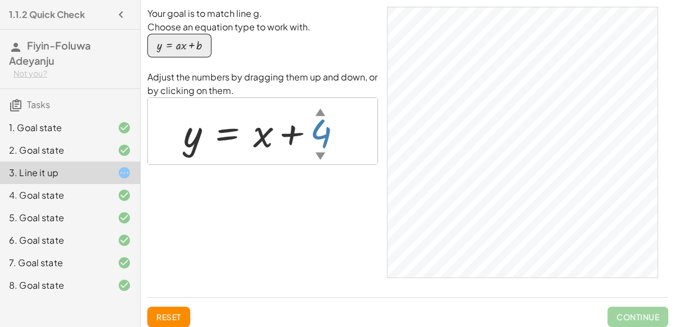
click at [326, 132] on div at bounding box center [267, 131] width 179 height 51
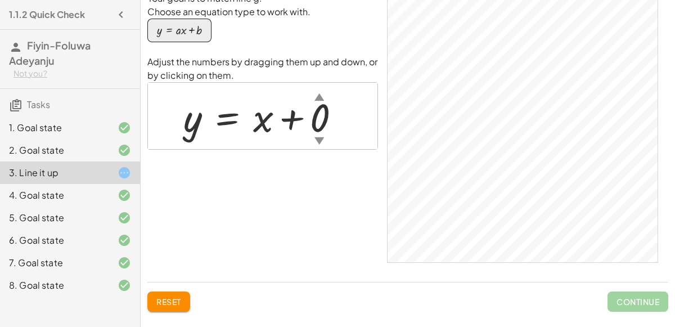
click at [192, 38] on button "y = + · a · x + b" at bounding box center [179, 31] width 64 height 24
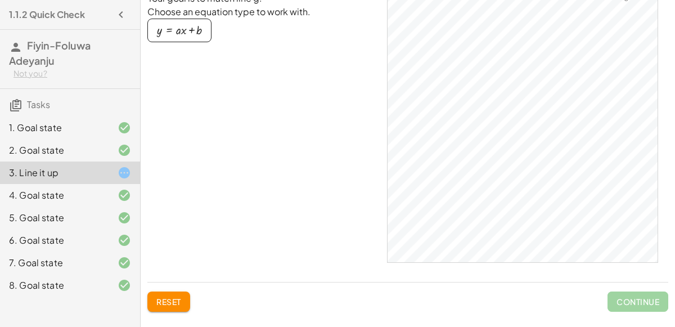
click at [195, 29] on div "button" at bounding box center [179, 30] width 45 height 12
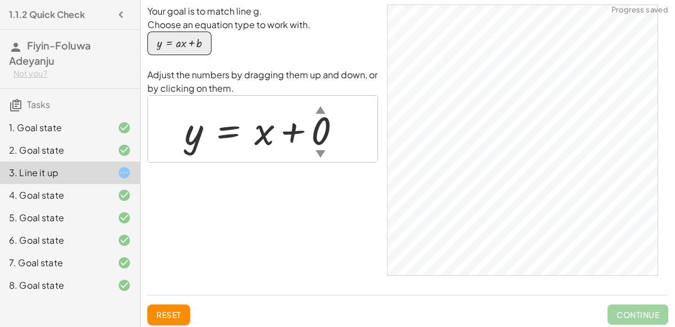
scroll to position [3, 0]
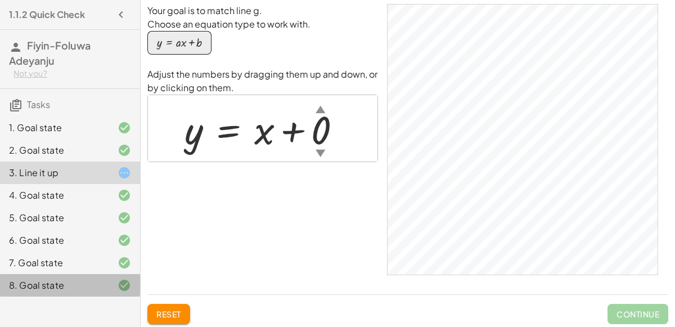
click at [96, 285] on div "8. Goal state" at bounding box center [54, 286] width 91 height 14
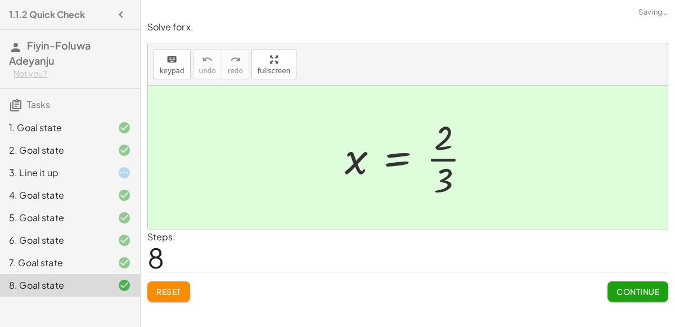
scroll to position [0, 0]
click at [110, 166] on div at bounding box center [116, 173] width 32 height 14
